Goal: Register for event/course

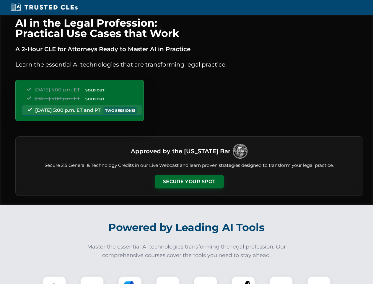
click at [189, 182] on button "Secure Your Spot" at bounding box center [189, 182] width 69 height 14
click at [54, 280] on img at bounding box center [54, 287] width 17 height 17
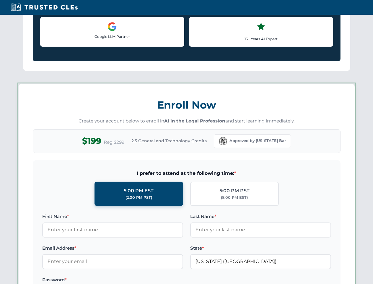
click at [130, 280] on label "Password *" at bounding box center [112, 279] width 141 height 7
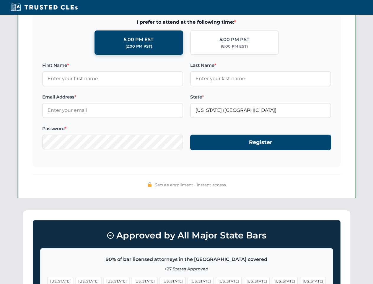
click at [272, 280] on span "[US_STATE]" at bounding box center [285, 281] width 26 height 9
